Goal: Check status: Check status

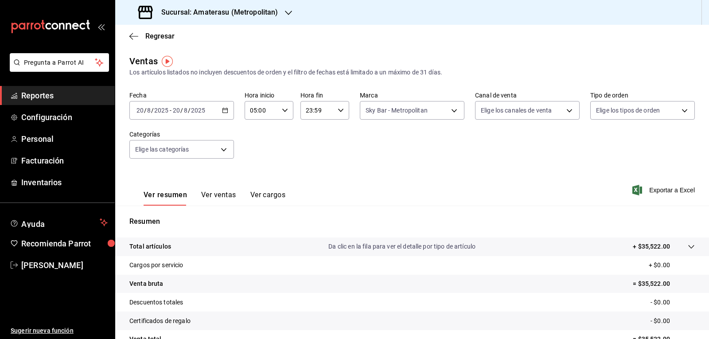
click at [220, 107] on div "[DATE] [DATE] - [DATE] [DATE]" at bounding box center [181, 110] width 105 height 19
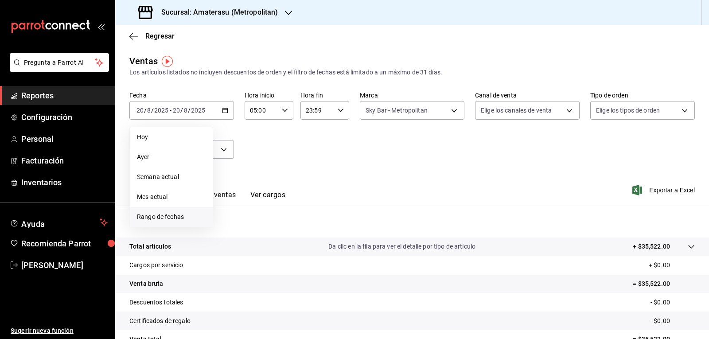
click at [167, 214] on span "Rango de fechas" at bounding box center [171, 216] width 69 height 9
click at [265, 228] on abbr "20" at bounding box center [263, 228] width 6 height 6
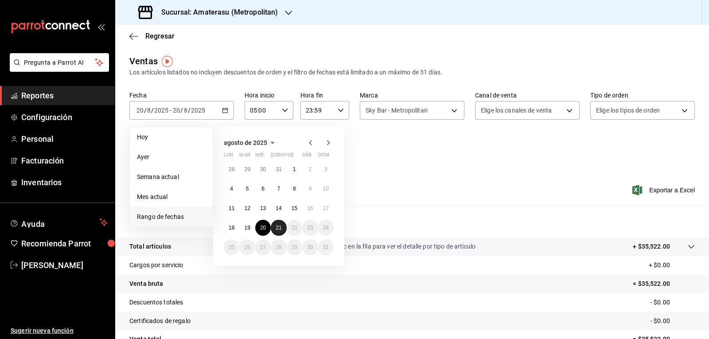
click at [275, 226] on button "21" at bounding box center [278, 228] width 15 height 16
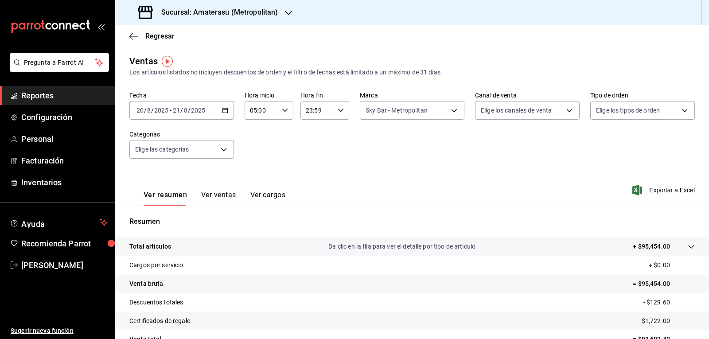
click at [337, 120] on div "Fecha [DATE] [DATE] - [DATE] [DATE] Hora inicio 05:00 Hora inicio Hora fin 23:5…" at bounding box center [411, 130] width 565 height 78
click at [336, 114] on div "23:59 Hora fin" at bounding box center [324, 110] width 49 height 19
click at [310, 156] on span "05" at bounding box center [310, 154] width 10 height 7
type input "05:59"
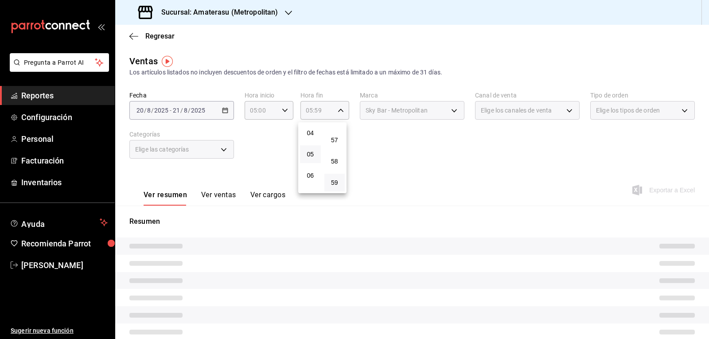
click at [408, 153] on div at bounding box center [354, 169] width 709 height 339
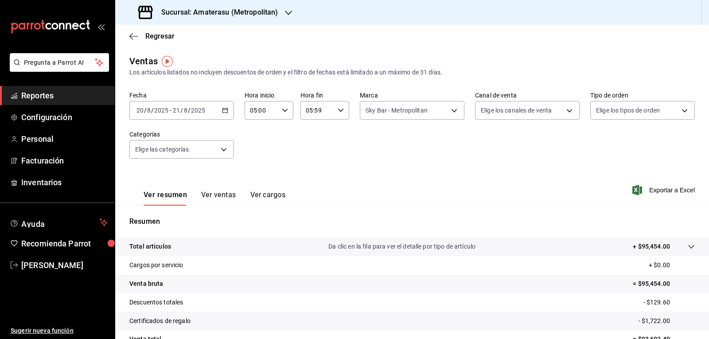
click at [408, 153] on div "00 01 02 03 04 05 06 07 08 09 10 11 12 13 14 15 16 17 18 19 20 21 22 23 00 01 0…" at bounding box center [354, 171] width 709 height 336
click at [408, 153] on div "Fecha [DATE] [DATE] - [DATE] [DATE] Hora inicio 05:00 Hora inicio Hora fin 05:5…" at bounding box center [411, 130] width 565 height 78
click at [409, 114] on body "Pregunta a Parrot AI Reportes Configuración Personal Facturación Inventarios Ay…" at bounding box center [354, 169] width 709 height 339
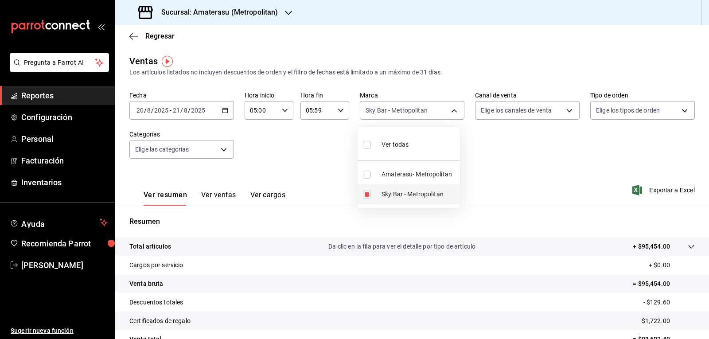
click at [365, 194] on input "checkbox" at bounding box center [367, 194] width 8 height 8
checkbox input "false"
click at [367, 171] on input "checkbox" at bounding box center [367, 174] width 8 height 8
checkbox input "true"
type input "e4cd7fcb-d45b-43ae-a99f-ad4ccfcd9032"
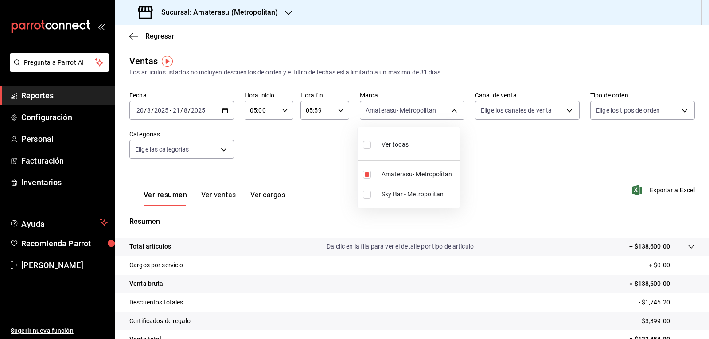
click at [490, 175] on div at bounding box center [354, 169] width 709 height 339
click at [490, 175] on div "Ver resumen Ver ventas Ver cargos Exportar a Excel" at bounding box center [411, 187] width 593 height 36
click at [392, 124] on div "Fecha [DATE] [DATE] - [DATE] [DATE] Hora inicio 05:00 Hora inicio Hora fin 05:5…" at bounding box center [411, 130] width 565 height 78
click at [392, 116] on body "Pregunta a Parrot AI Reportes Configuración Personal Facturación Inventarios Ay…" at bounding box center [354, 169] width 709 height 339
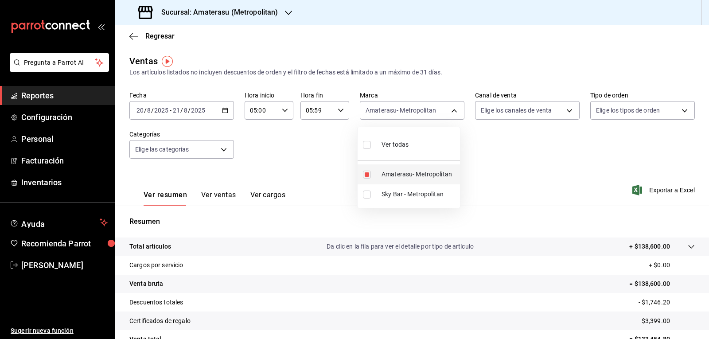
click at [367, 176] on input "checkbox" at bounding box center [367, 174] width 8 height 8
checkbox input "false"
click at [369, 196] on input "checkbox" at bounding box center [367, 194] width 8 height 8
checkbox input "true"
type input "f3afaab8-8c3d-4e49-a299-af9bdf6027b2"
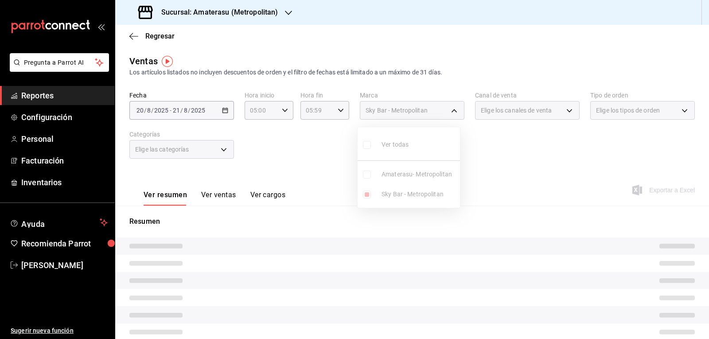
click at [489, 194] on div at bounding box center [354, 169] width 709 height 339
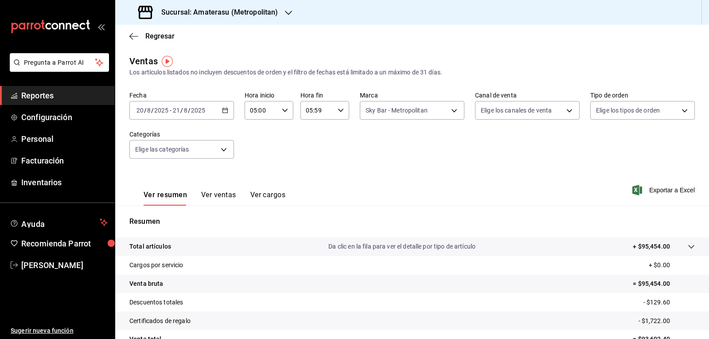
click at [166, 49] on main "Regresar Ventas Los artículos listados no incluyen descuentos de orden y el fil…" at bounding box center [411, 224] width 593 height 399
click at [159, 38] on span "Regresar" at bounding box center [159, 36] width 29 height 8
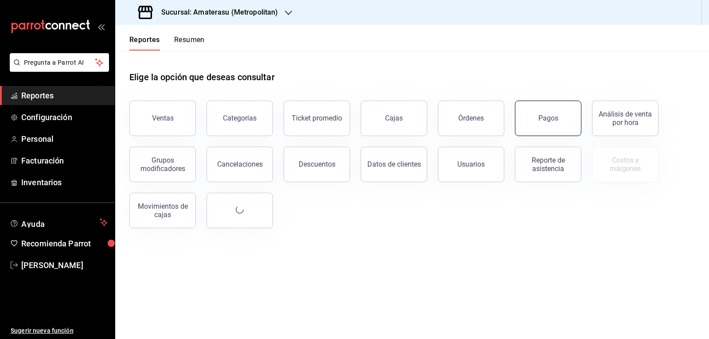
click at [578, 122] on div "Pagos" at bounding box center [542, 113] width 77 height 46
click at [548, 124] on button "Pagos" at bounding box center [548, 118] width 66 height 35
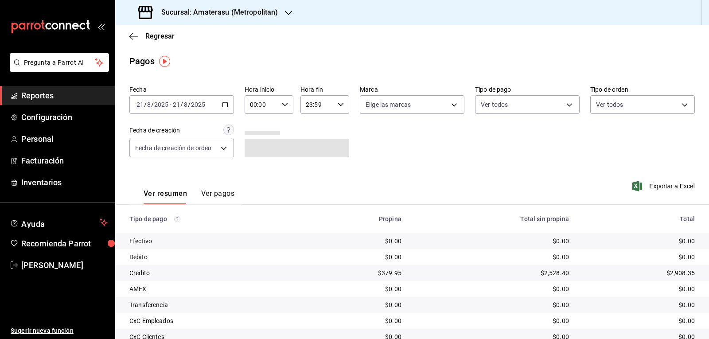
click at [223, 104] on \(Stroke\) "button" at bounding box center [225, 104] width 5 height 0
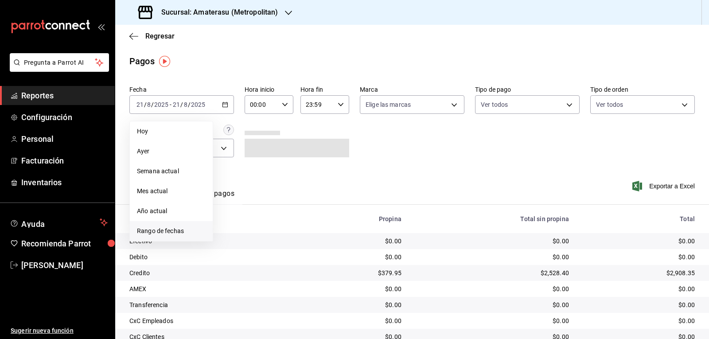
click at [167, 225] on li "Rango de fechas" at bounding box center [171, 231] width 83 height 20
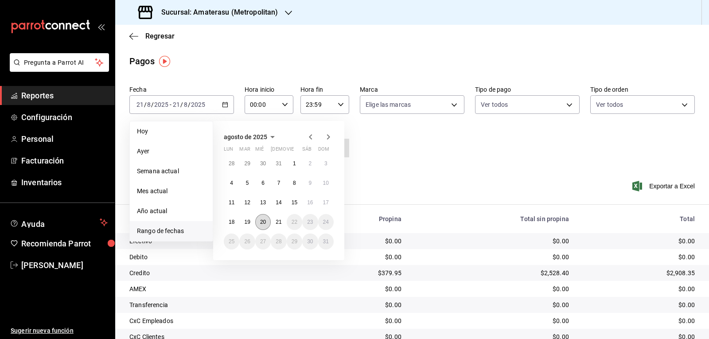
click at [265, 220] on abbr "20" at bounding box center [263, 222] width 6 height 6
click at [279, 220] on abbr "21" at bounding box center [278, 222] width 6 height 6
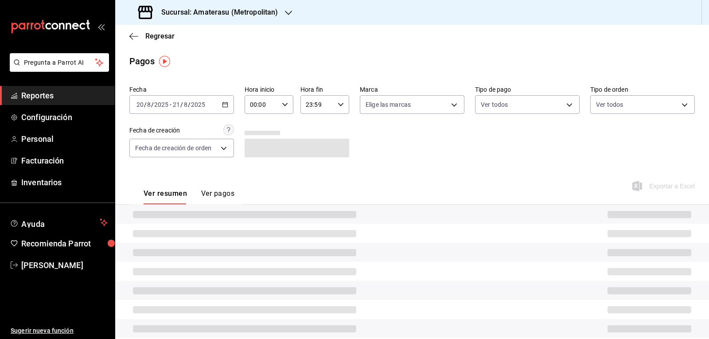
click at [275, 105] on input "00:00" at bounding box center [261, 105] width 34 height 18
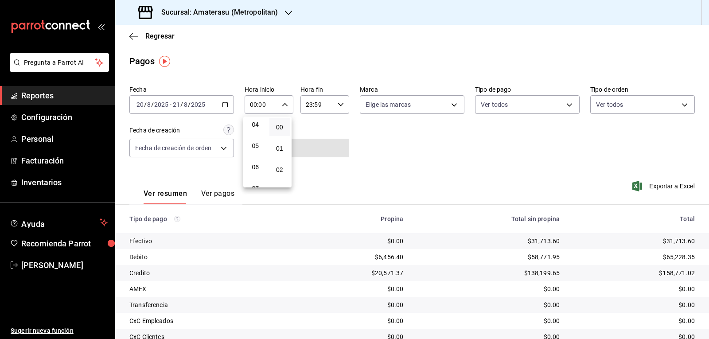
scroll to position [89, 0]
click at [257, 141] on span "05" at bounding box center [255, 144] width 10 height 7
type input "05:00"
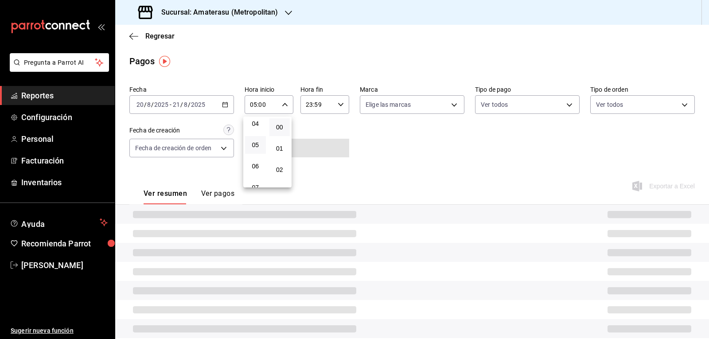
click at [382, 141] on div at bounding box center [354, 169] width 709 height 339
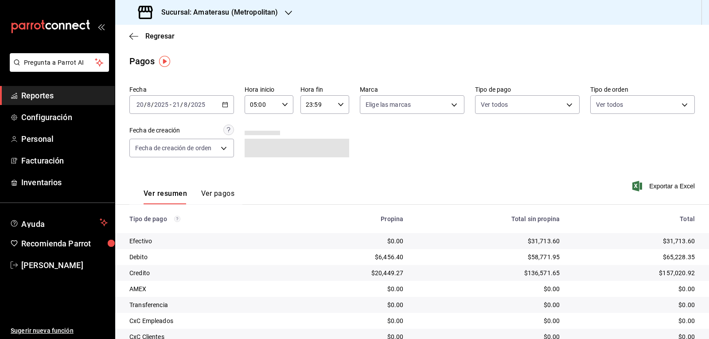
click at [338, 112] on div "23:59 Hora fin" at bounding box center [324, 104] width 49 height 19
click at [315, 144] on button "05" at bounding box center [310, 148] width 21 height 18
type input "05:59"
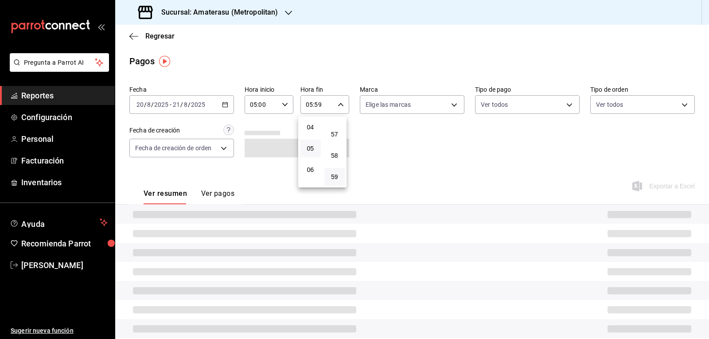
click at [379, 142] on div at bounding box center [354, 169] width 709 height 339
click at [379, 142] on div "Fecha [DATE] [DATE] - [DATE] [DATE] Hora inicio 05:00 Hora inicio Hora fin 05:5…" at bounding box center [411, 125] width 565 height 86
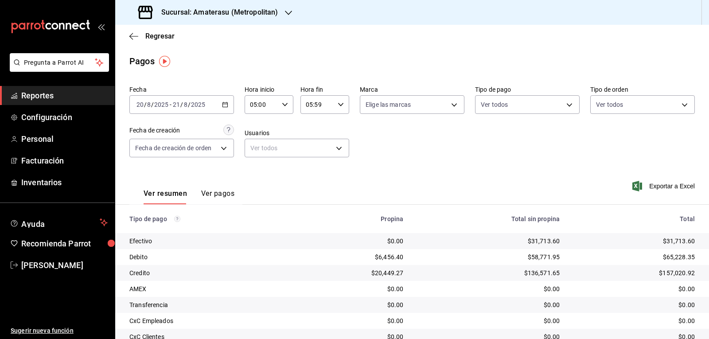
click at [379, 142] on div "Fecha [DATE] [DATE] - [DATE] [DATE] Hora inicio 05:00 Hora inicio Hora fin 05:5…" at bounding box center [411, 125] width 565 height 86
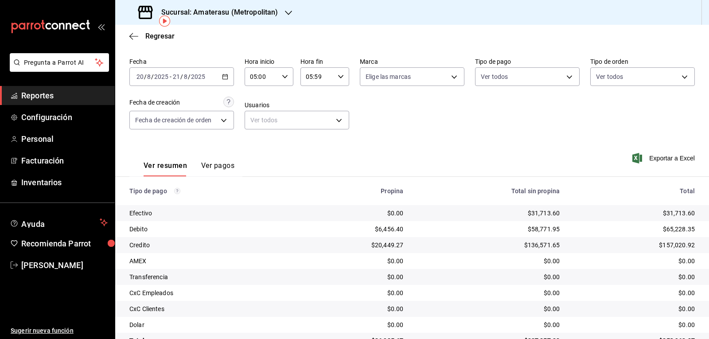
scroll to position [52, 0]
